Goal: Task Accomplishment & Management: Manage account settings

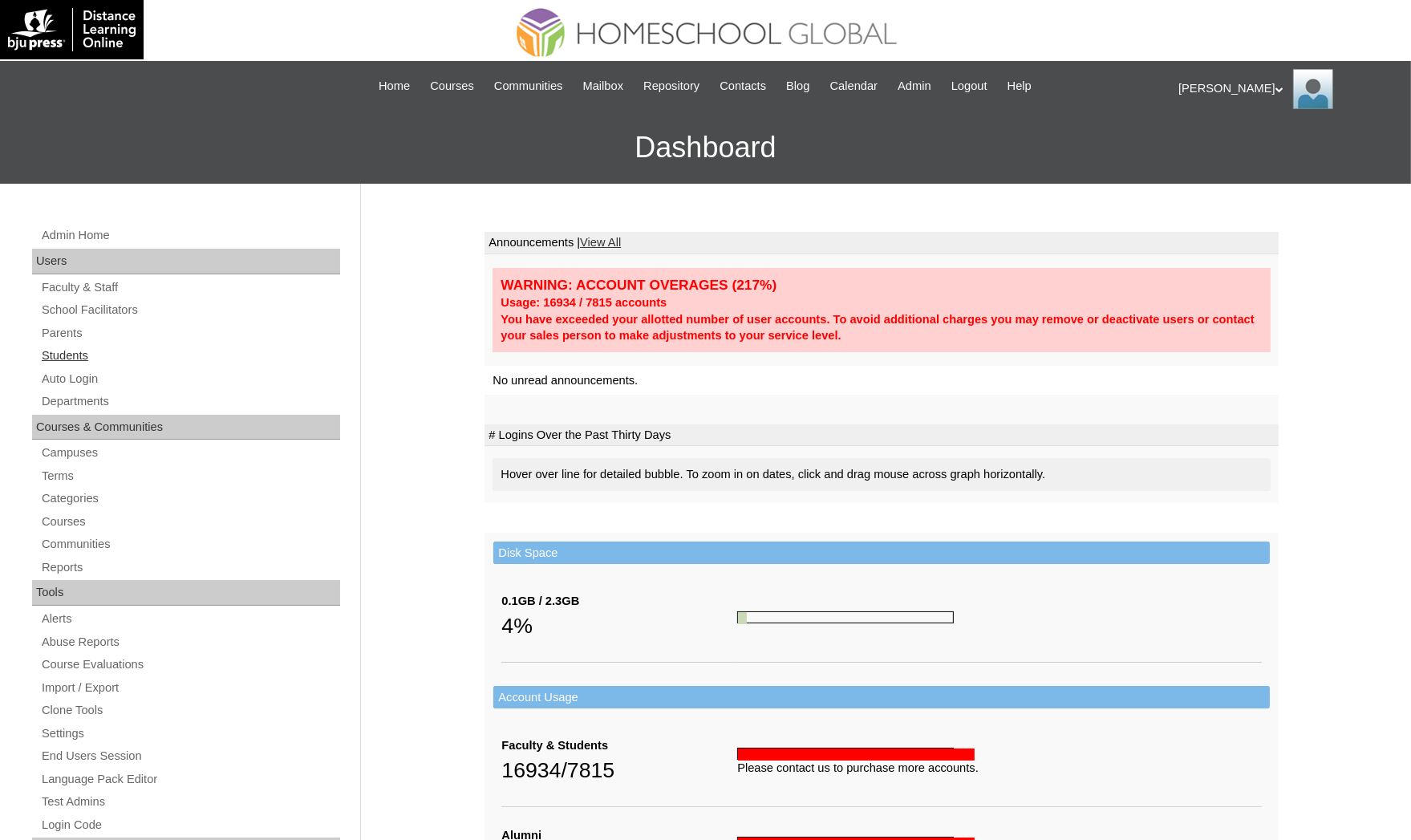
click at [69, 348] on link "Students" at bounding box center [189, 355] width 300 height 20
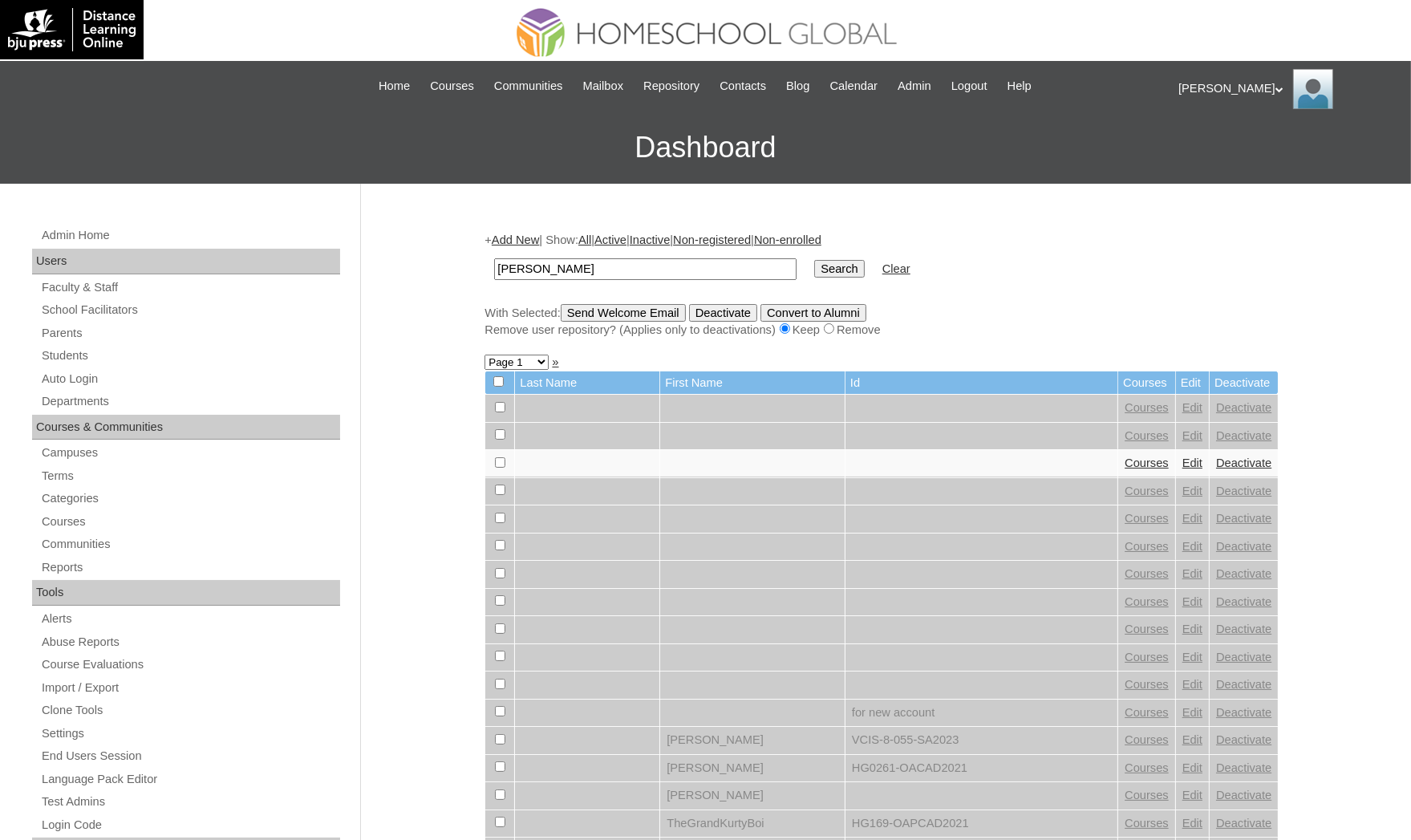
type input "marcus"
click at [814, 260] on input "Search" at bounding box center [839, 269] width 50 height 18
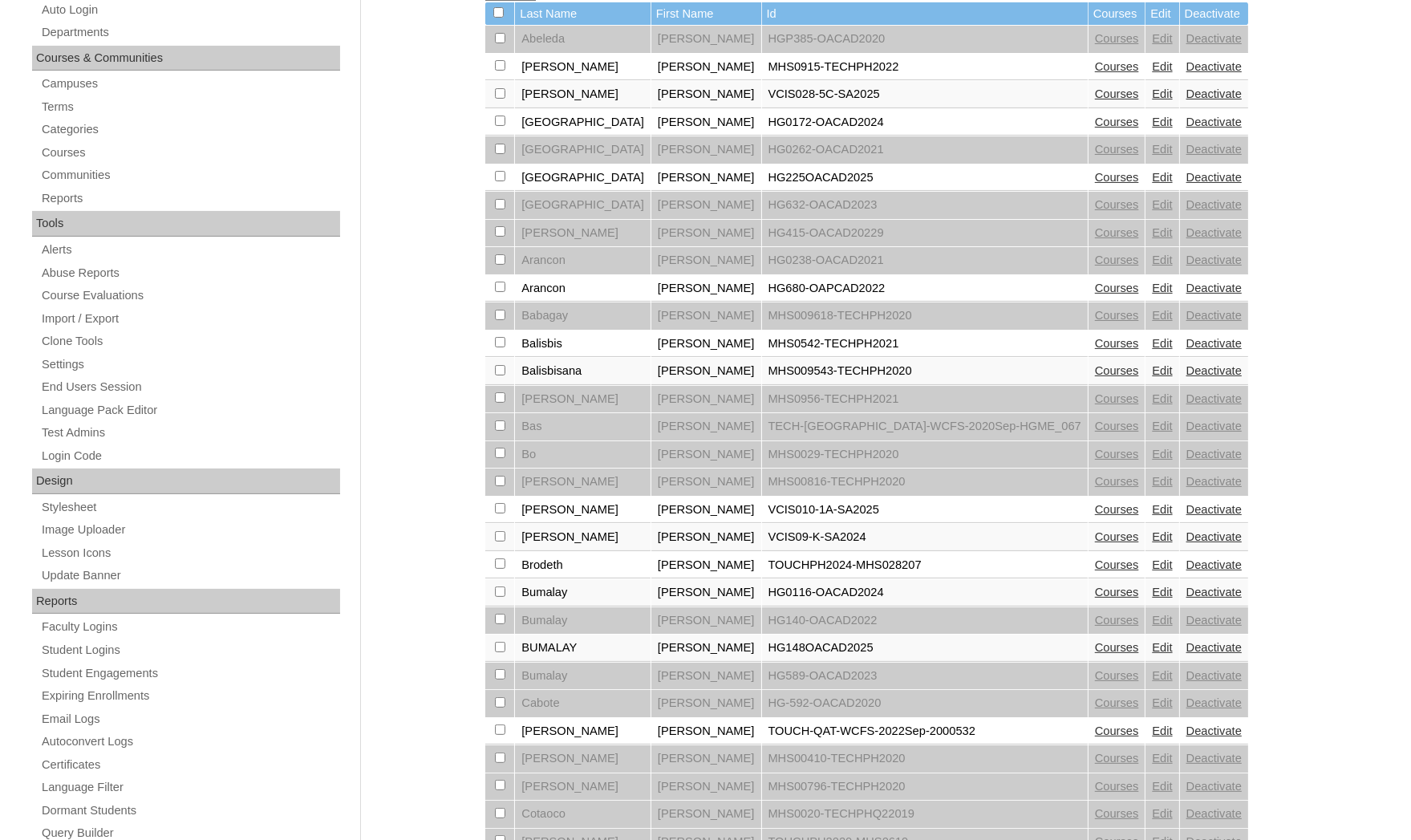
scroll to position [482, 0]
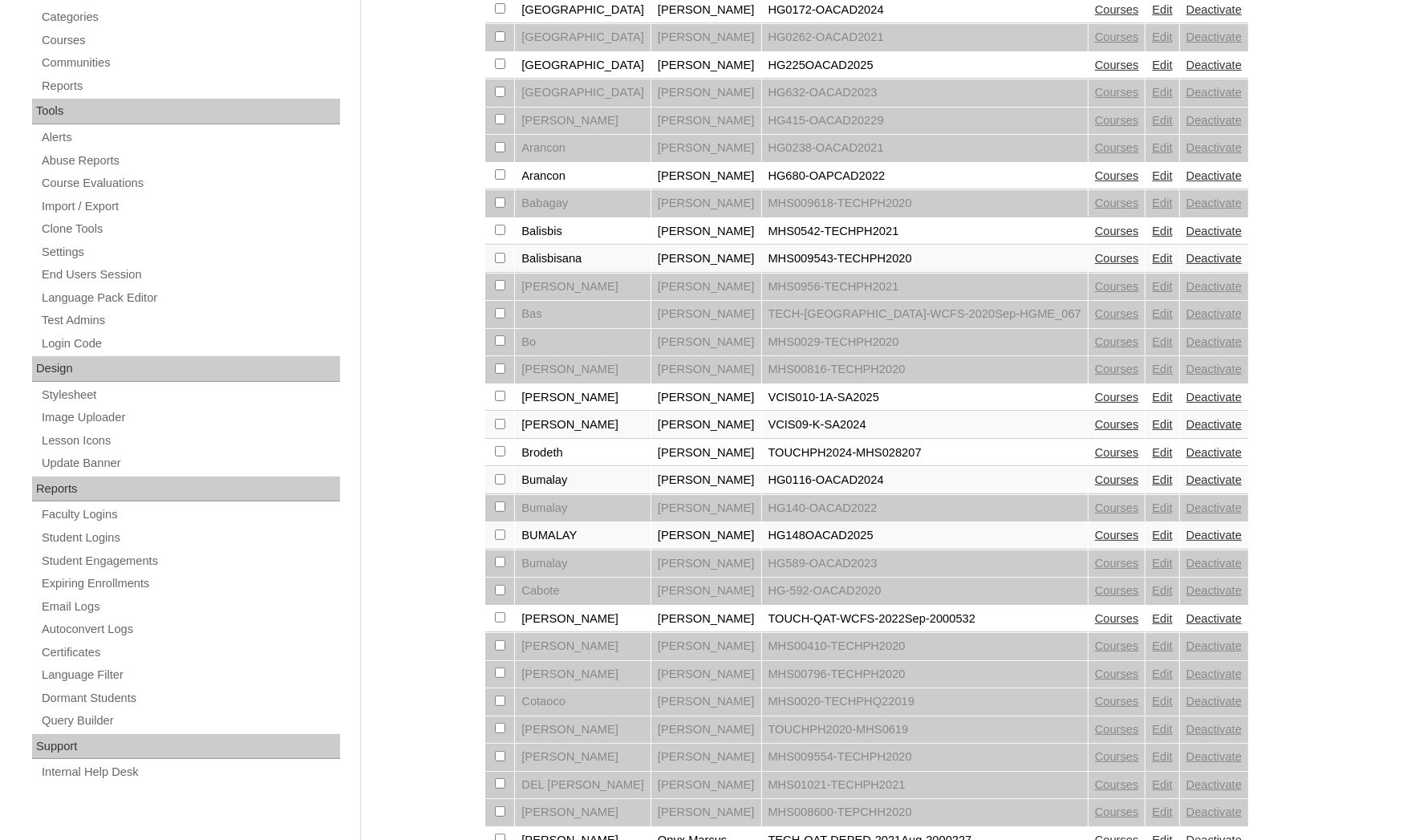
click at [1095, 224] on link "Courses" at bounding box center [1117, 231] width 44 height 13
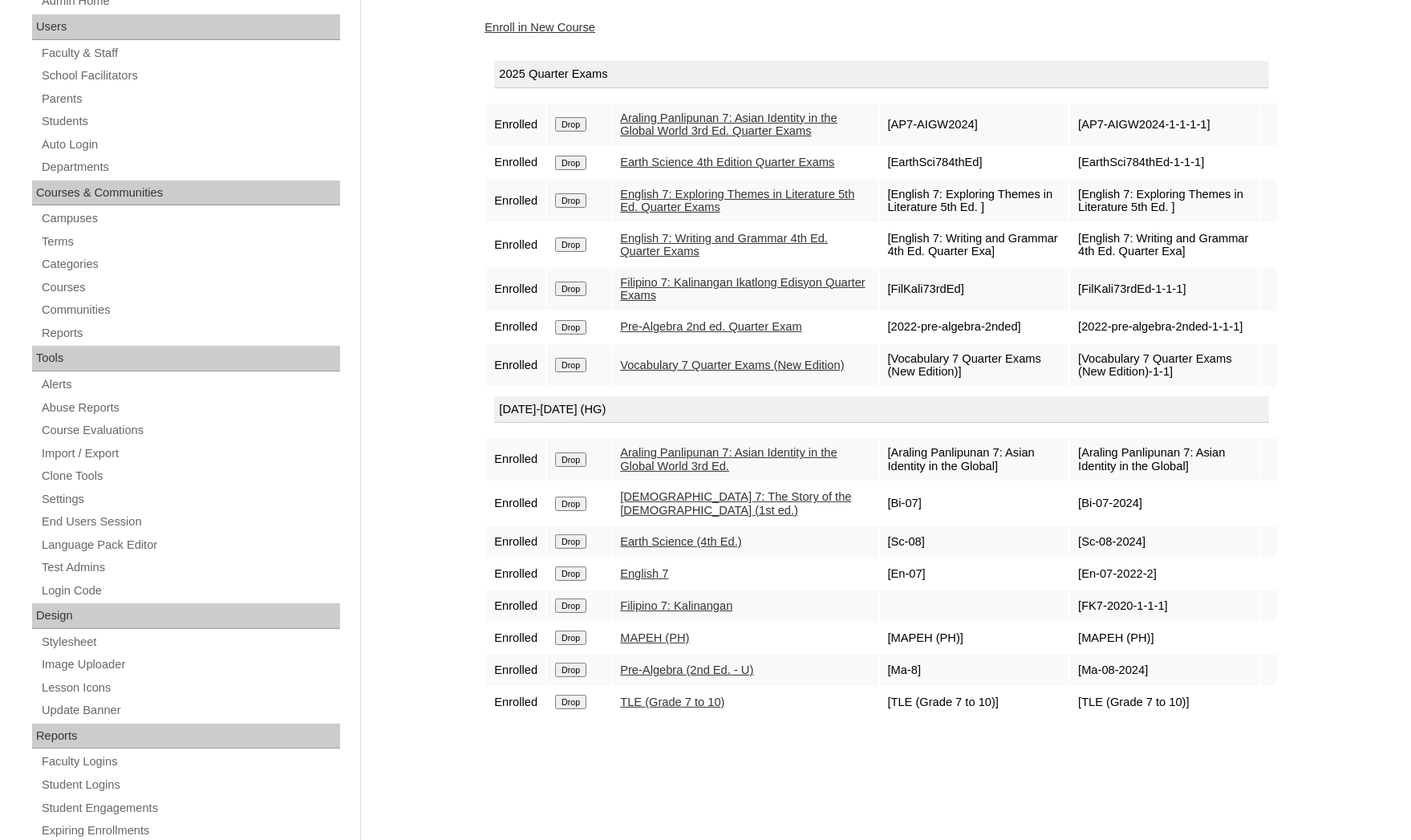
scroll to position [241, 0]
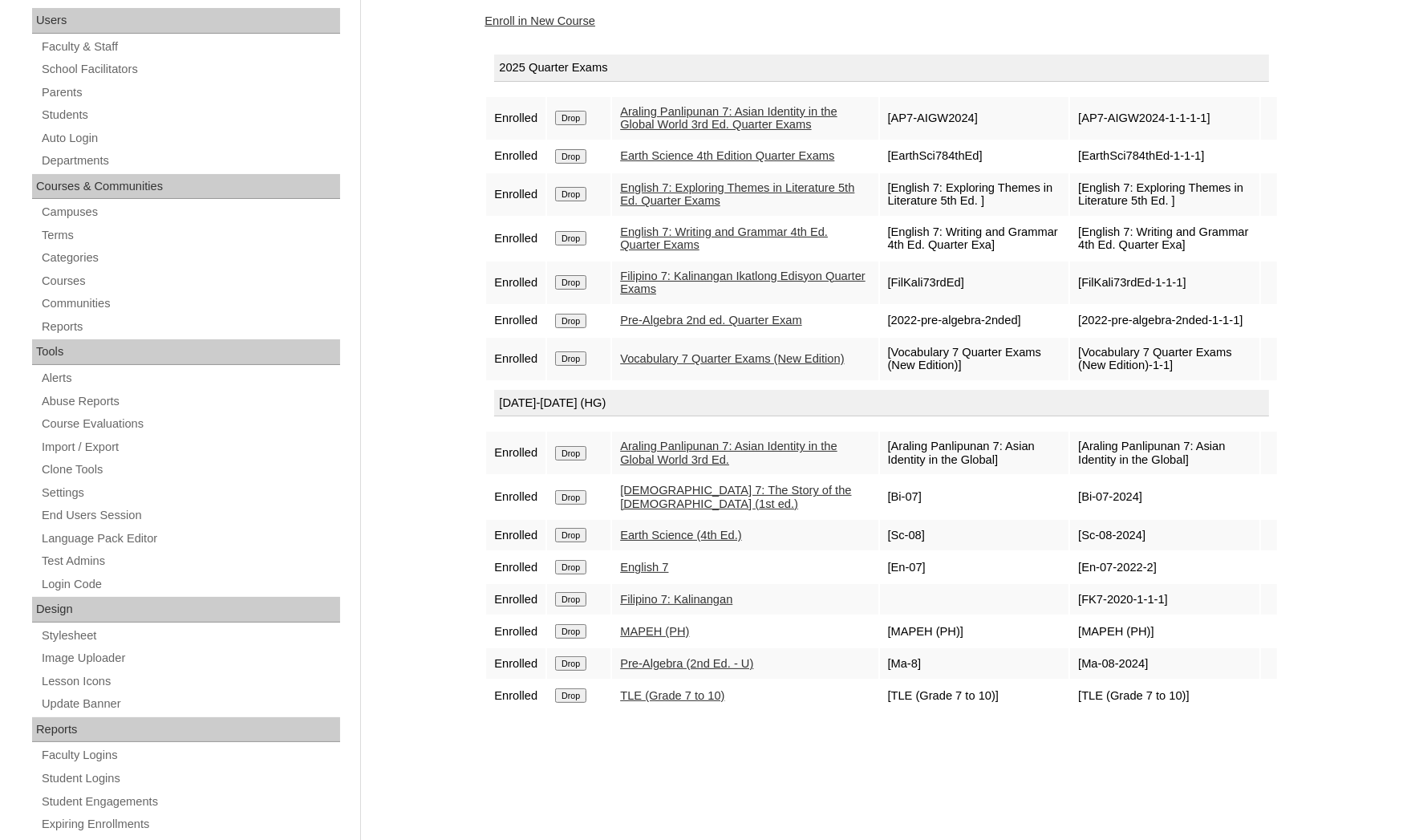
click at [819, 762] on div "Courses:Balisbis Marcus Bennett Enroll in New Course 2025 Quarter Exams Enrolle…" at bounding box center [878, 513] width 803 height 1074
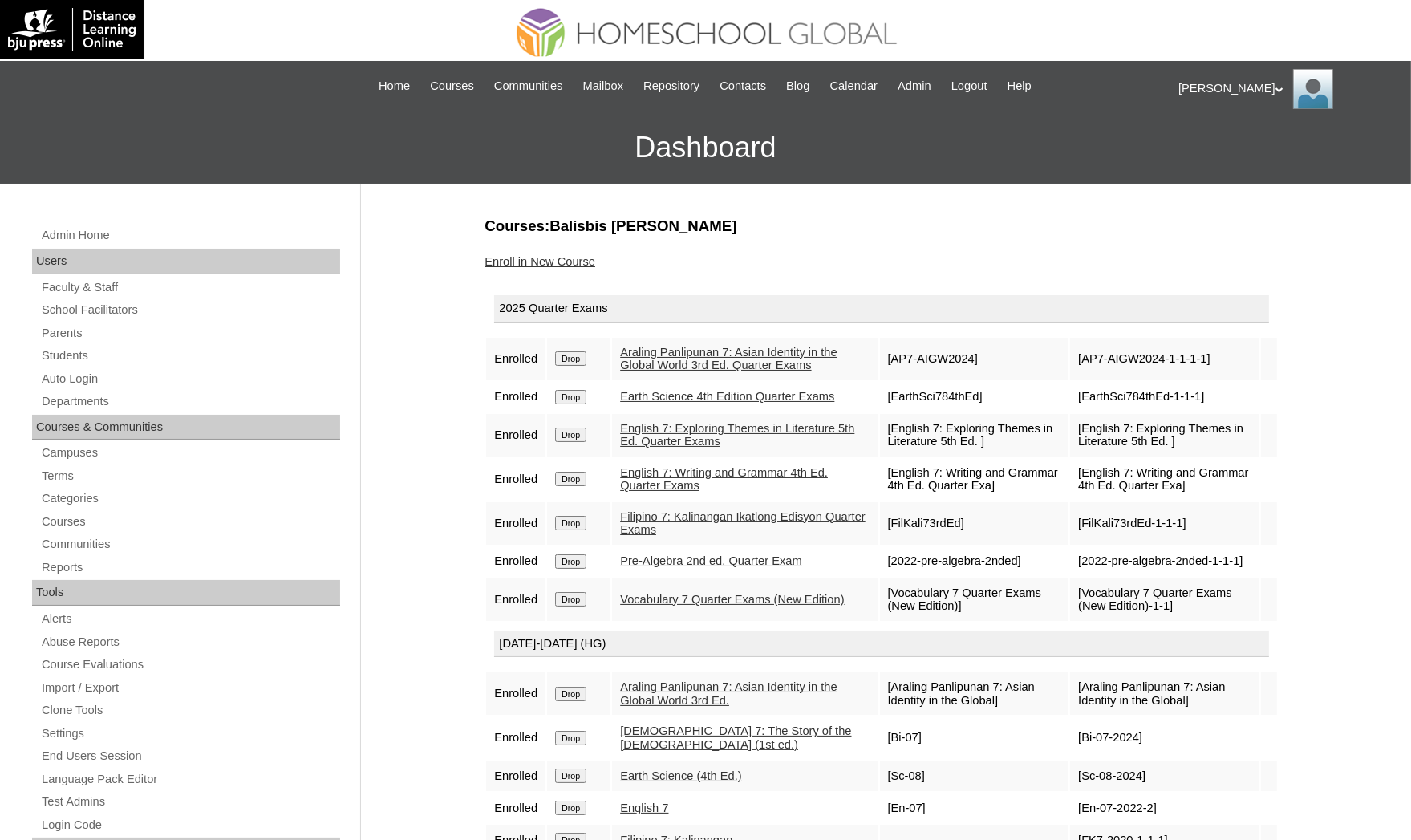
scroll to position [360, 0]
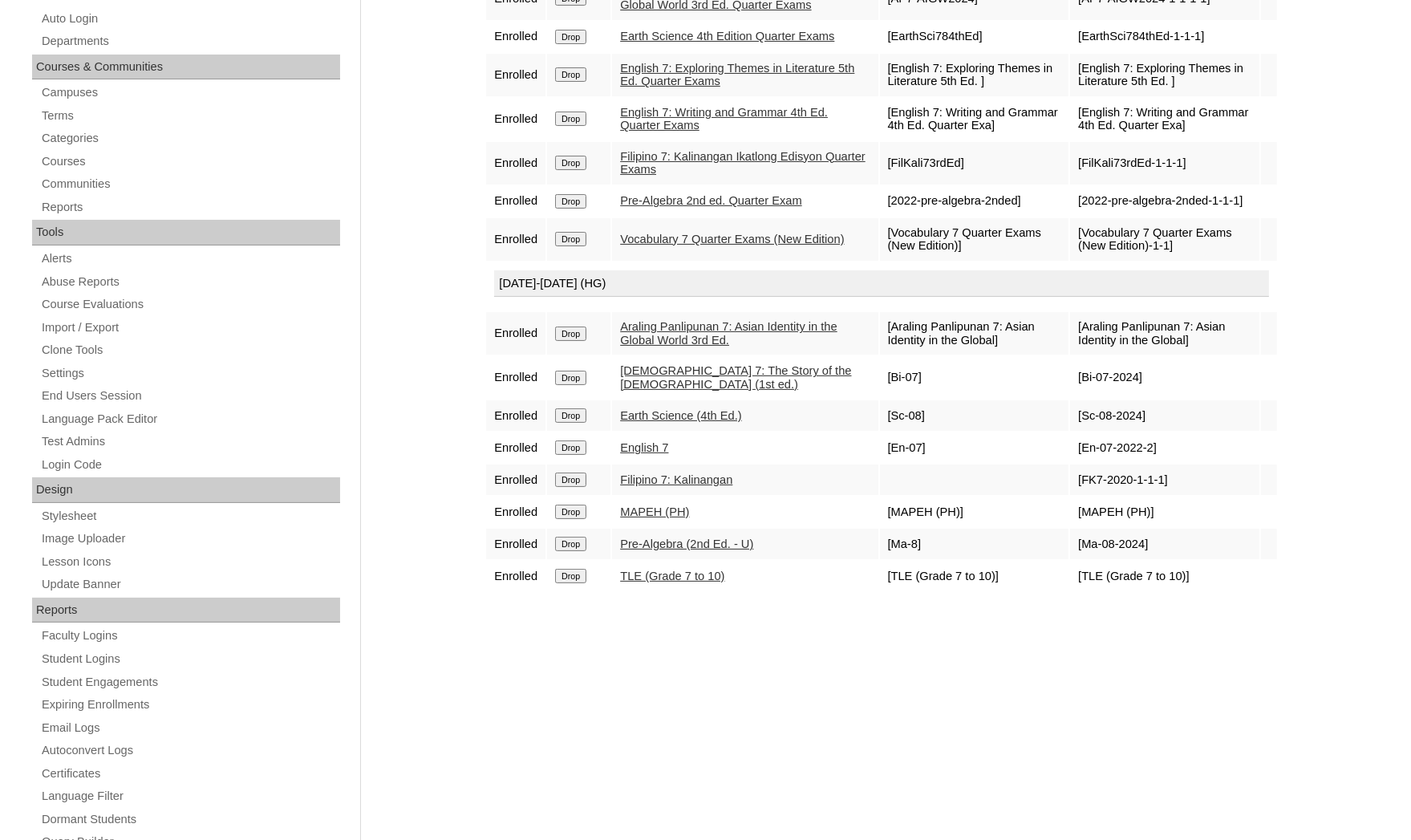
click at [6, 216] on div "Admin Home Users Faculty & Staff School Facilitators Parents Students Auto Logi…" at bounding box center [706, 376] width 1411 height 1106
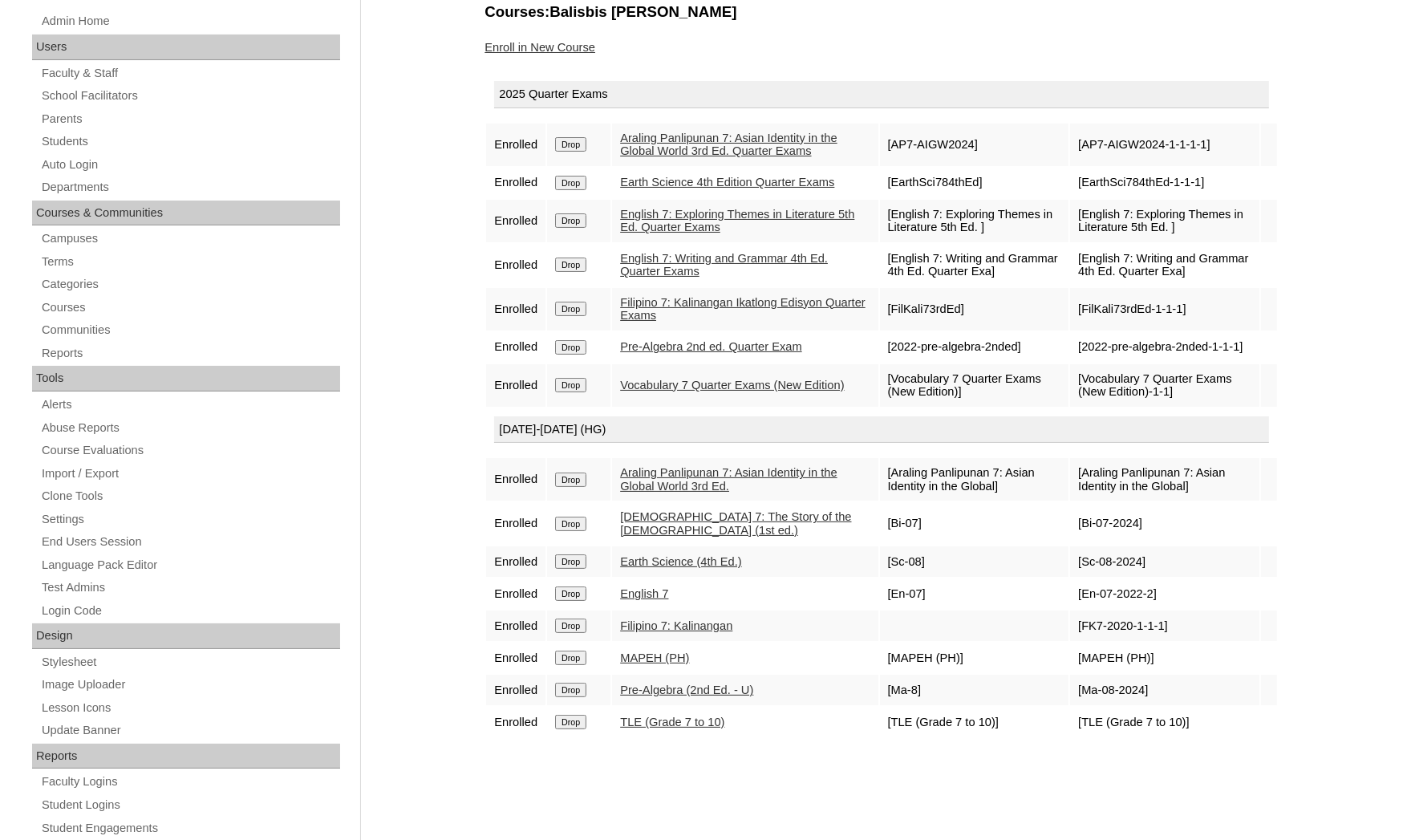
scroll to position [0, 0]
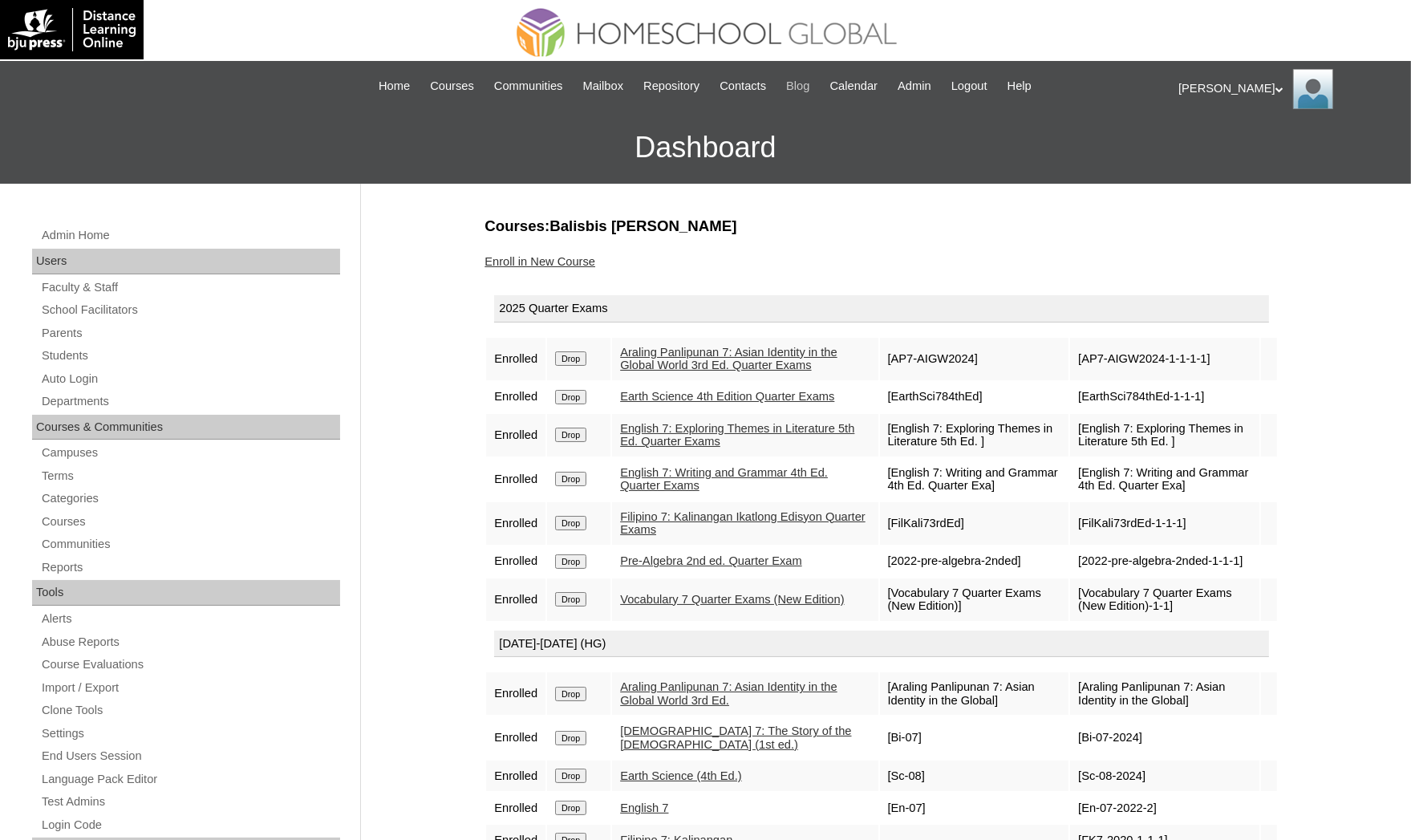
drag, startPoint x: 578, startPoint y: 518, endPoint x: 816, endPoint y: 93, distance: 487.1
click at [576, 518] on input "Drop" at bounding box center [571, 523] width 31 height 15
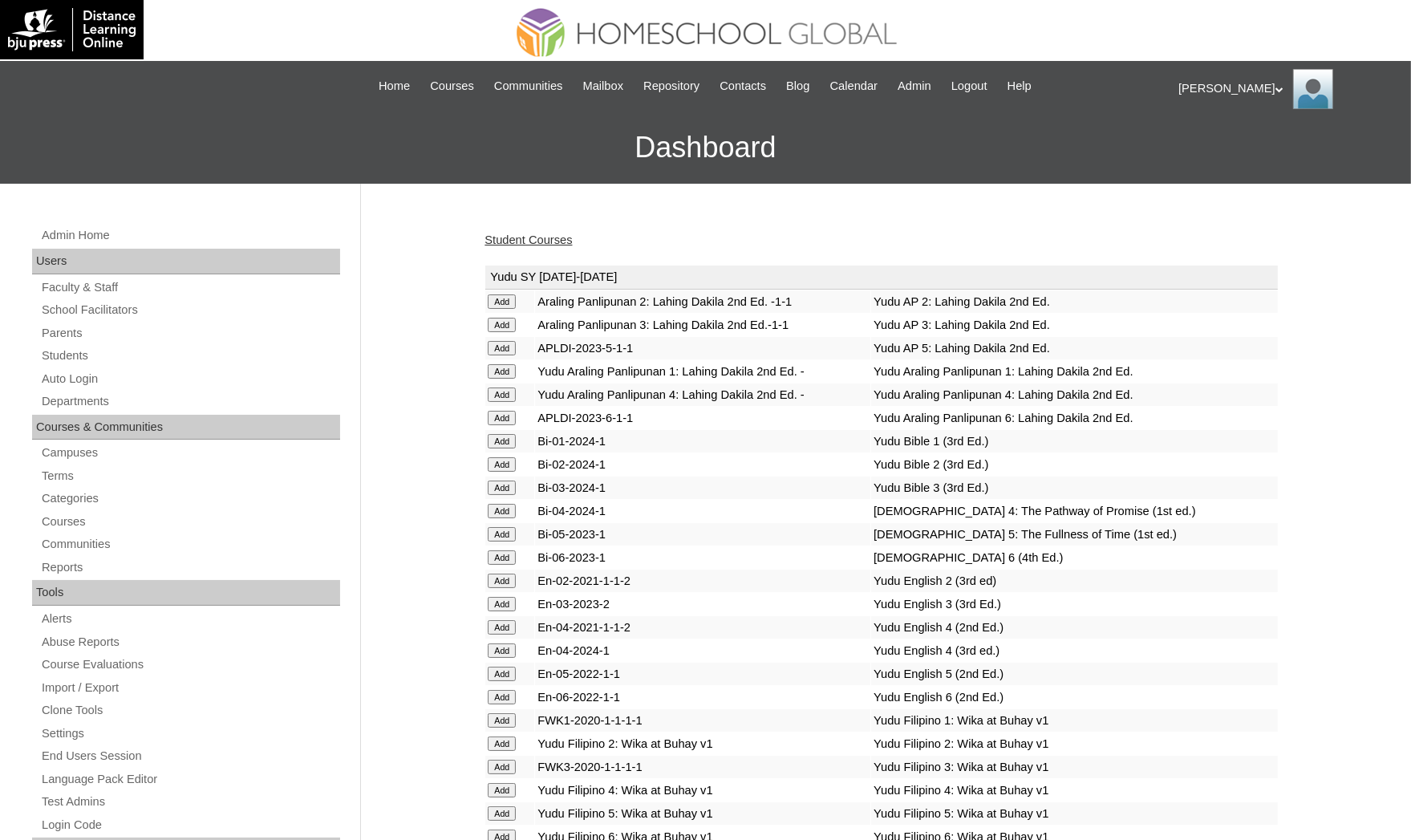
scroll to position [2181, 0]
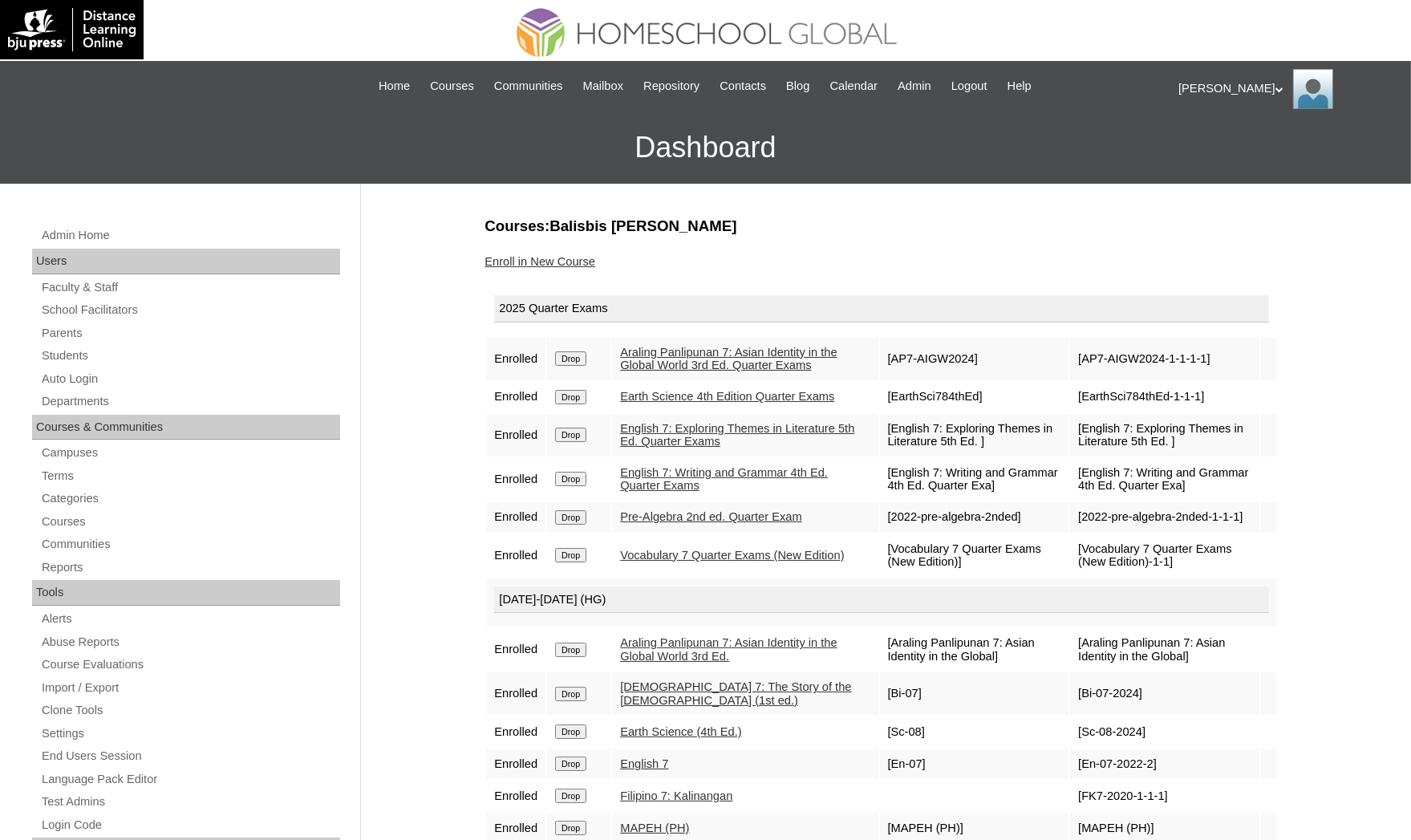
click at [6, 628] on div "Admin Home Users Faculty & Staff School Facilitators Parents Students Auto Logi…" at bounding box center [706, 736] width 1411 height 1106
